Goal: Information Seeking & Learning: Learn about a topic

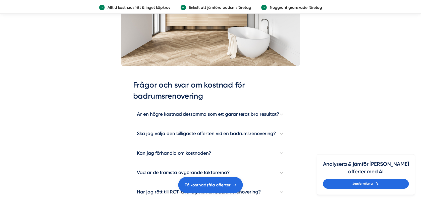
scroll to position [1408, 0]
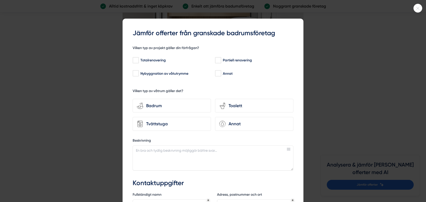
click at [417, 6] on div at bounding box center [418, 8] width 9 height 9
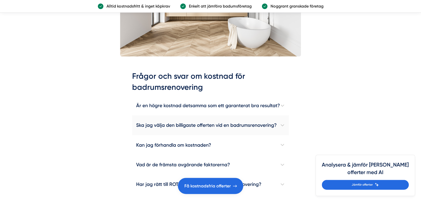
click at [161, 122] on h4 "Ska jag välja den billigaste offerten vid en badrumsrenovering?" at bounding box center [210, 125] width 157 height 20
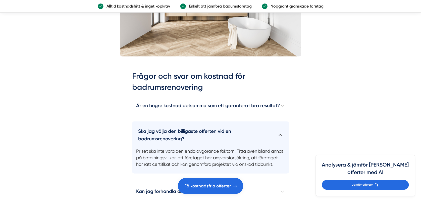
click at [167, 128] on h4 "Ska jag välja den billigaste offerten vid en badrumsrenovering?" at bounding box center [210, 132] width 157 height 23
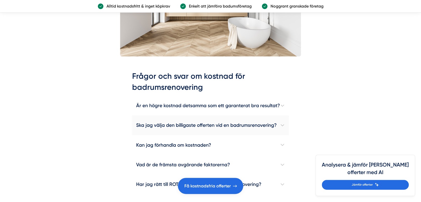
click at [167, 128] on h4 "Ska jag välja den billigaste offerten vid en badrumsrenovering?" at bounding box center [210, 125] width 157 height 20
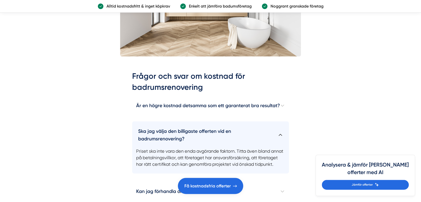
click at [167, 128] on h4 "Ska jag välja den billigaste offerten vid en badrumsrenovering?" at bounding box center [210, 132] width 157 height 23
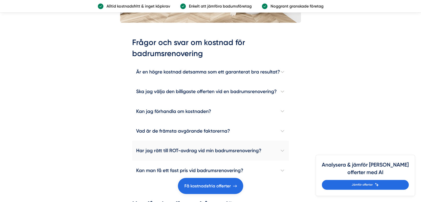
scroll to position [1474, 0]
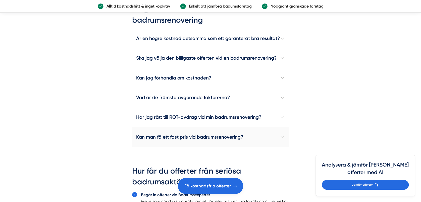
click at [171, 135] on h4 "Kan man få ett fast pris vid badrumsrenovering?" at bounding box center [210, 137] width 157 height 20
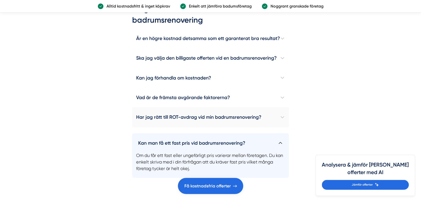
click at [167, 112] on h4 "Har jag rätt till ROT-avdrag vid min badrumsrenovering?" at bounding box center [210, 117] width 157 height 20
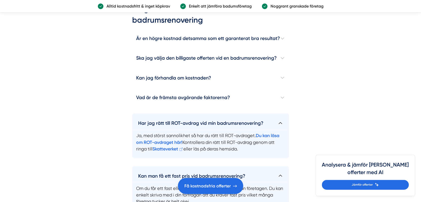
click at [176, 117] on h4 "Har jag rätt till ROT-avdrag vid min badrumsrenovering?" at bounding box center [210, 120] width 157 height 15
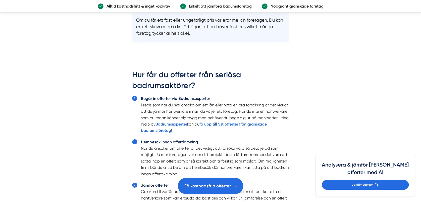
scroll to position [1609, 0]
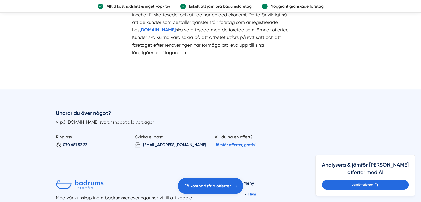
scroll to position [2044, 0]
